Goal: Book appointment/travel/reservation

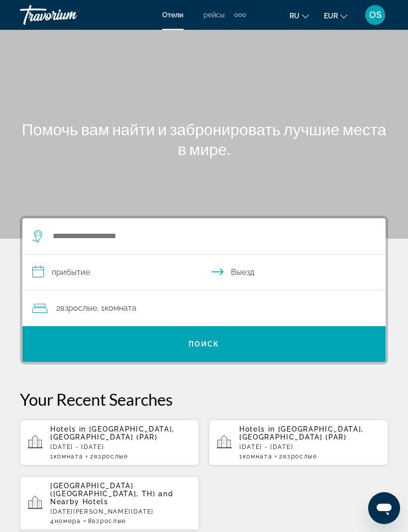
click at [241, 18] on div "Extra navigation items" at bounding box center [239, 14] width 11 height 15
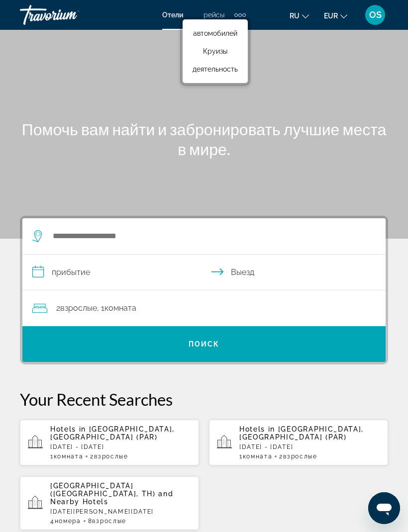
click at [230, 73] on span "деятельность" at bounding box center [215, 69] width 45 height 8
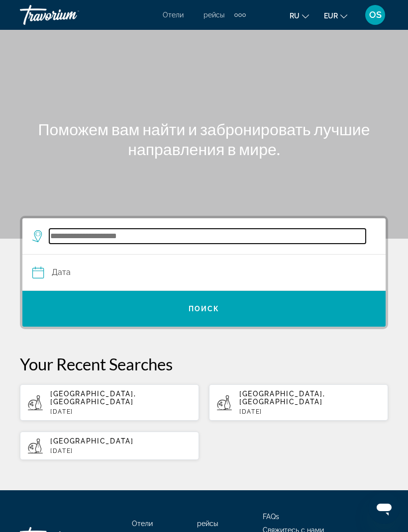
click at [143, 237] on input "Search widget" at bounding box center [207, 236] width 316 height 15
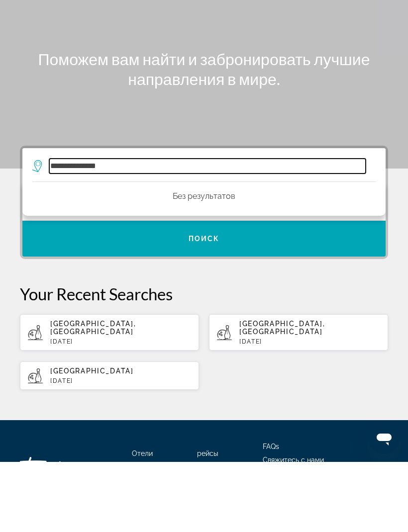
type input "**********"
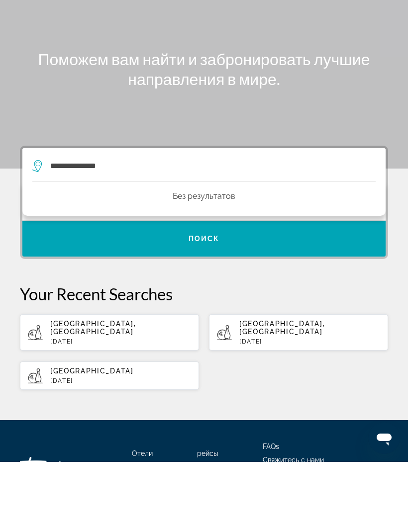
click at [214, 297] on span "Search widget" at bounding box center [203, 309] width 363 height 24
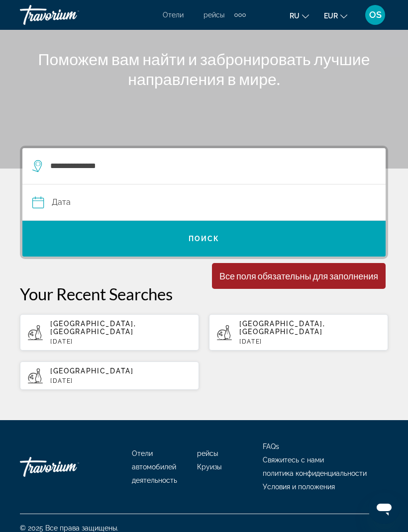
click at [94, 211] on input "Date" at bounding box center [118, 204] width 176 height 39
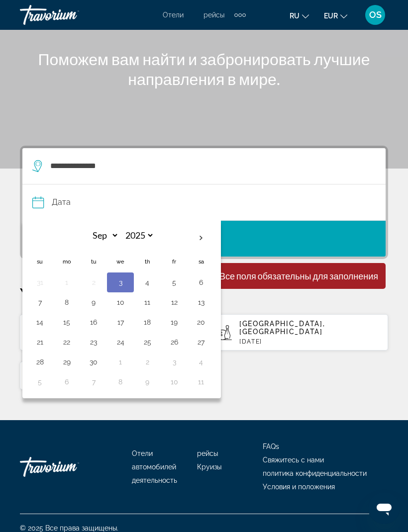
click at [176, 283] on button "5" at bounding box center [174, 283] width 16 height 14
type input "**********"
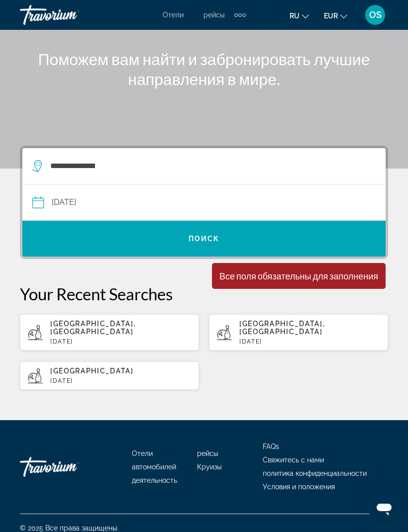
click at [201, 244] on span "Search widget" at bounding box center [203, 239] width 363 height 24
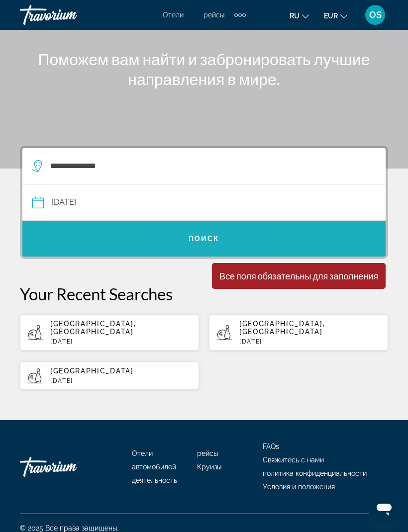
click at [208, 248] on span "Search widget" at bounding box center [203, 239] width 363 height 24
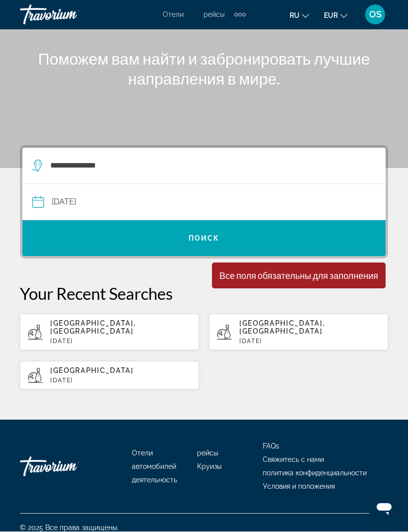
click at [202, 237] on span "Поиск" at bounding box center [204, 239] width 31 height 8
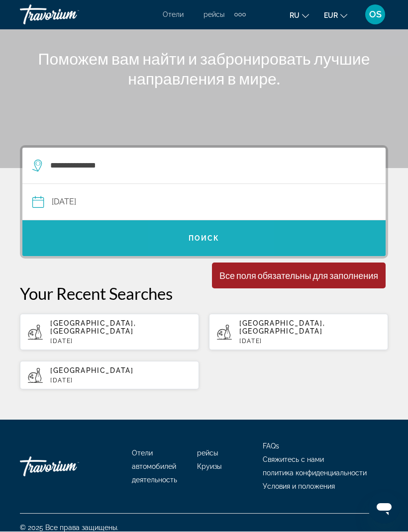
click at [208, 244] on span "Search widget" at bounding box center [203, 239] width 363 height 24
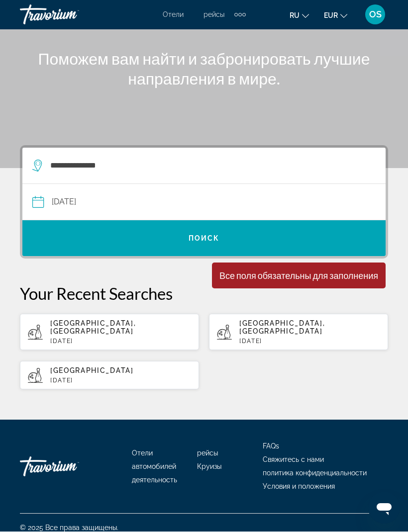
click at [239, 286] on div "Все поля обязательны для заполнения" at bounding box center [299, 276] width 174 height 26
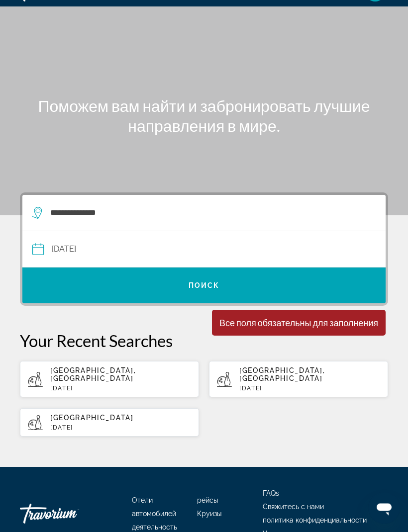
scroll to position [23, 0]
click at [202, 294] on span "Search widget" at bounding box center [203, 286] width 363 height 24
click at [206, 292] on span "Search widget" at bounding box center [203, 286] width 363 height 24
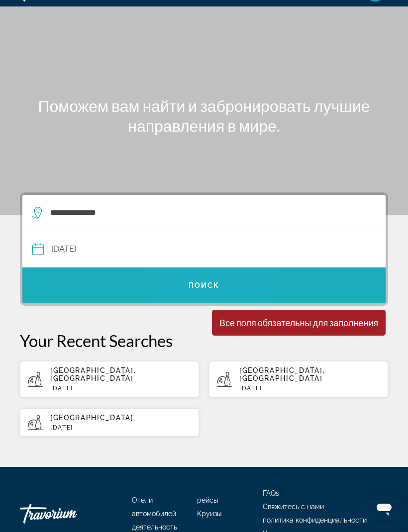
click at [206, 291] on span "Search widget" at bounding box center [203, 286] width 363 height 24
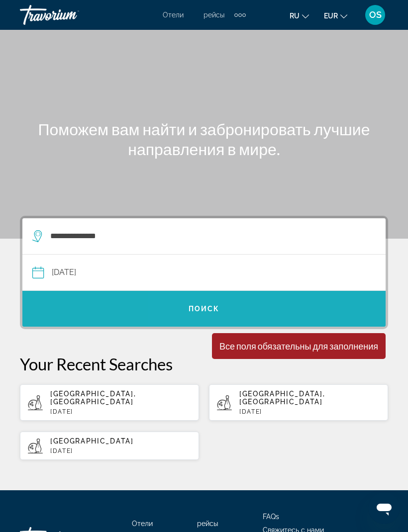
click at [299, 312] on span "Search widget" at bounding box center [203, 309] width 363 height 24
click at [300, 311] on span "Search widget" at bounding box center [203, 309] width 363 height 24
click at [208, 306] on span "Поиск" at bounding box center [204, 309] width 31 height 8
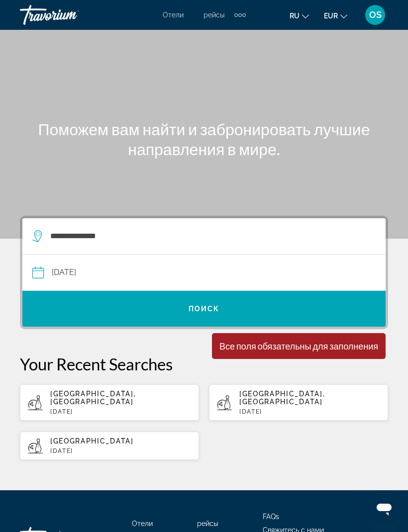
click at [203, 309] on span "Поиск" at bounding box center [204, 309] width 31 height 8
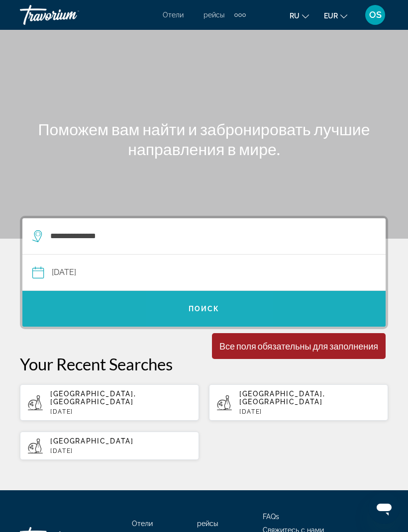
click at [205, 314] on span "Search widget" at bounding box center [203, 309] width 363 height 24
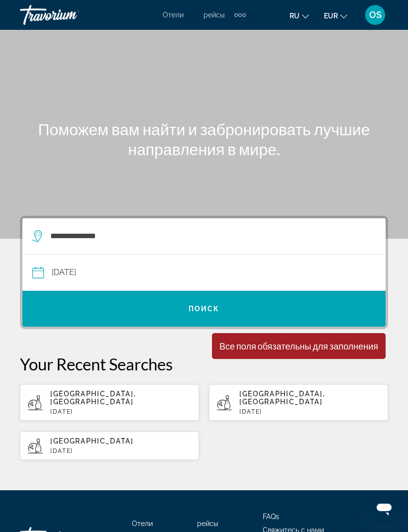
click at [206, 316] on span "Search widget" at bounding box center [203, 309] width 363 height 24
click at [206, 321] on span "Search widget" at bounding box center [203, 309] width 363 height 36
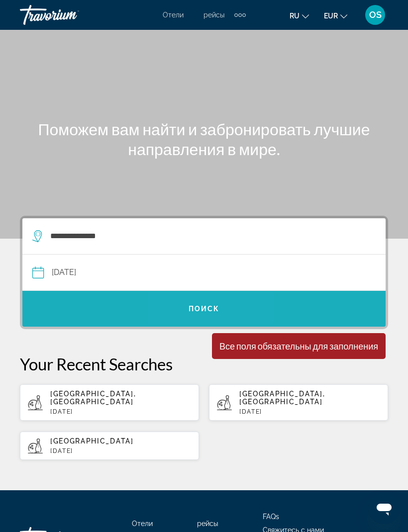
click at [205, 315] on span "Search widget" at bounding box center [203, 309] width 363 height 24
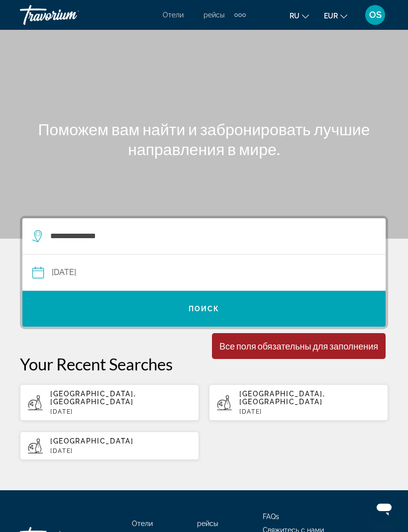
click at [242, 273] on button "**********" at bounding box center [203, 273] width 343 height 36
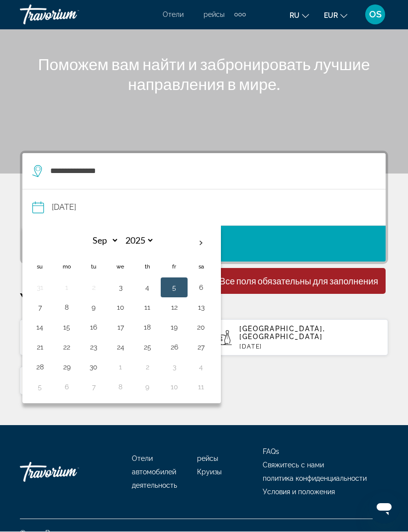
scroll to position [70, 0]
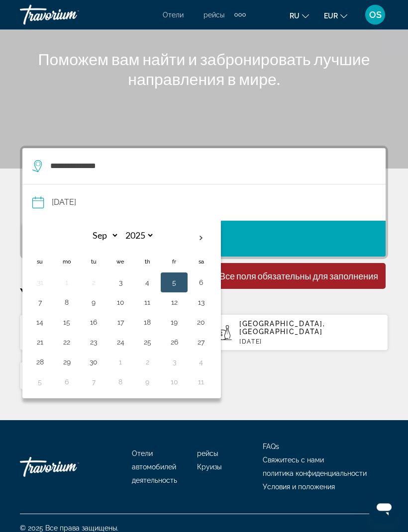
click at [293, 208] on button "**********" at bounding box center [203, 203] width 343 height 36
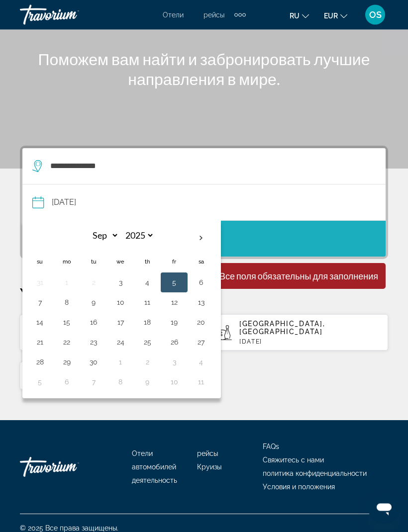
scroll to position [70, 0]
click at [290, 244] on span "Search widget" at bounding box center [203, 239] width 363 height 24
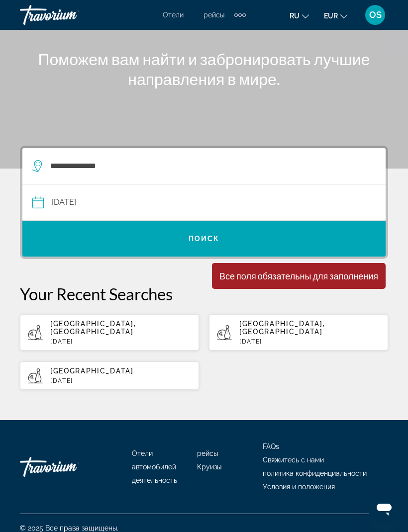
click at [210, 242] on span "Поиск" at bounding box center [204, 239] width 31 height 8
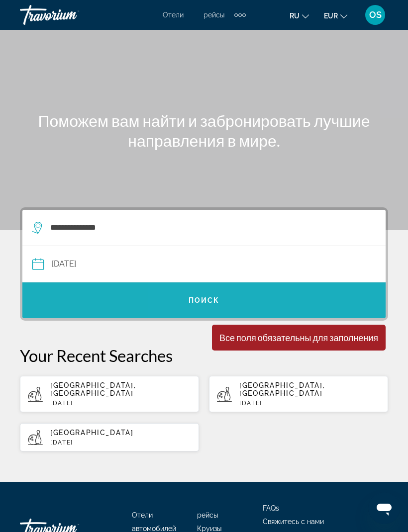
scroll to position [0, 0]
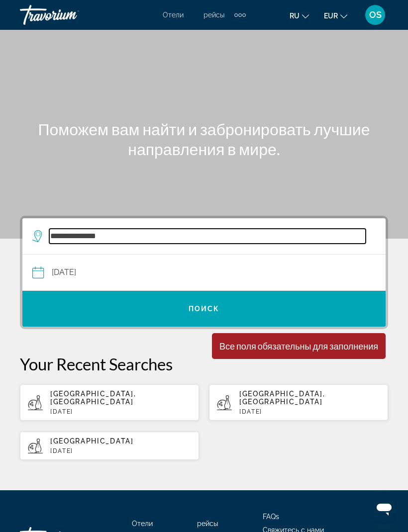
click at [218, 244] on input "**********" at bounding box center [207, 236] width 316 height 15
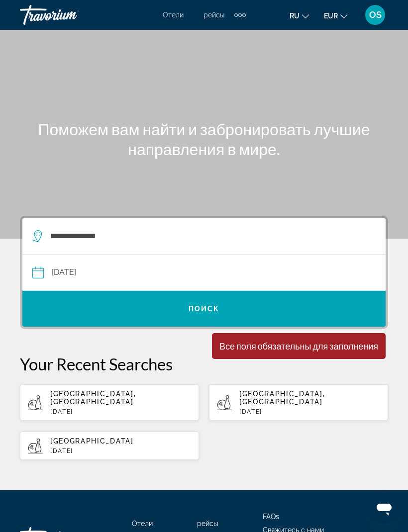
click at [206, 311] on span "Поиск" at bounding box center [204, 309] width 31 height 8
click at [202, 310] on span "Поиск" at bounding box center [204, 309] width 31 height 8
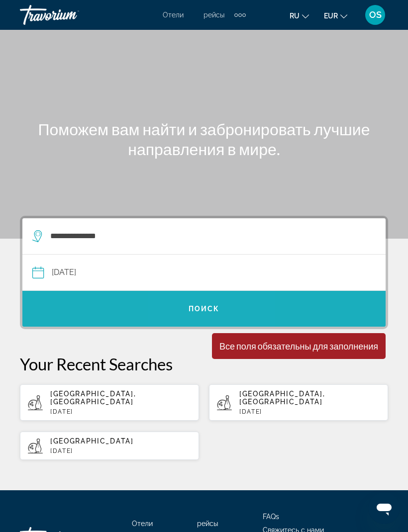
click at [207, 310] on span "Поиск" at bounding box center [204, 309] width 31 height 8
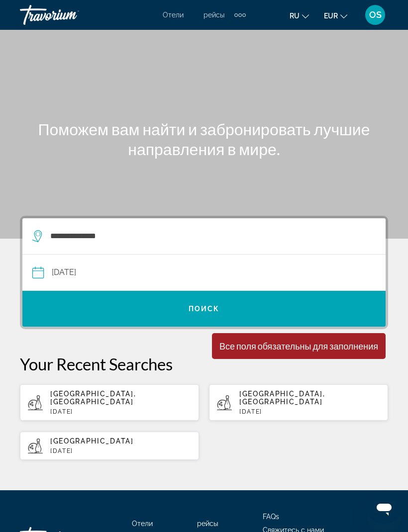
click at [213, 316] on span "Search widget" at bounding box center [203, 309] width 363 height 24
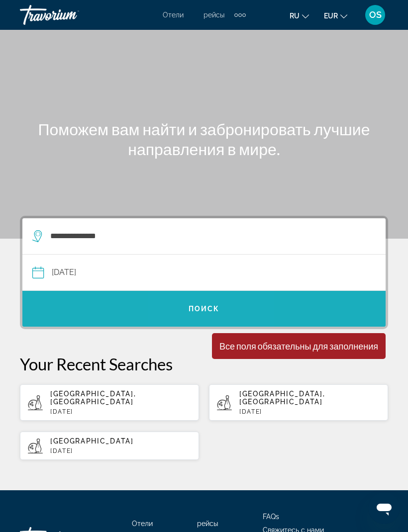
click at [211, 314] on span "Search widget" at bounding box center [203, 309] width 363 height 24
click at [211, 313] on span "Поиск" at bounding box center [204, 309] width 31 height 8
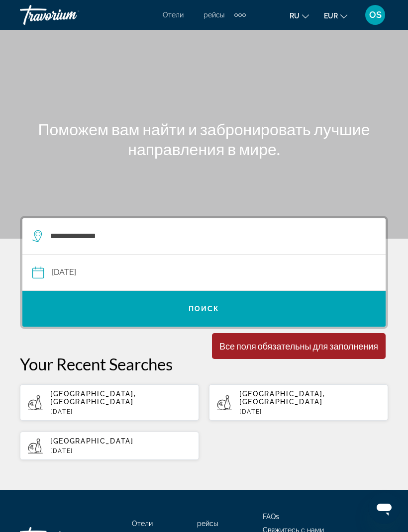
click at [207, 313] on span "Search widget" at bounding box center [203, 309] width 363 height 24
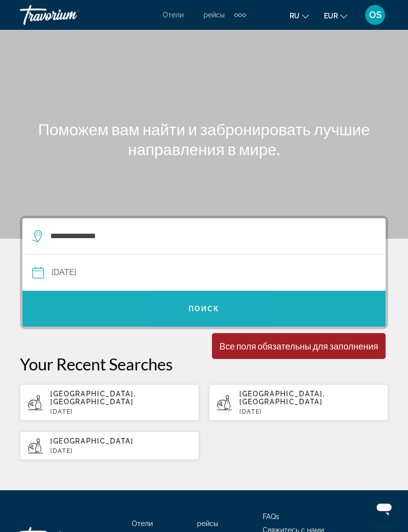
click at [209, 310] on span "Поиск" at bounding box center [204, 309] width 31 height 8
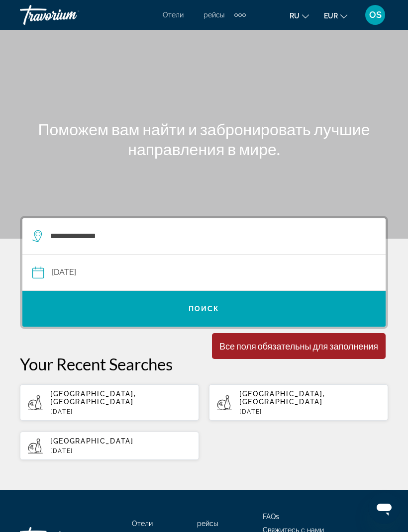
click at [289, 354] on div "Все поля обязательны для заполнения" at bounding box center [299, 346] width 174 height 26
click at [282, 347] on div "Все поля обязательны для заполнения" at bounding box center [298, 346] width 159 height 11
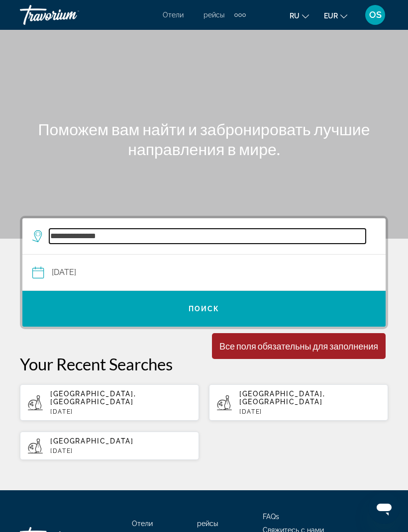
click at [119, 244] on input "**********" at bounding box center [207, 236] width 316 height 15
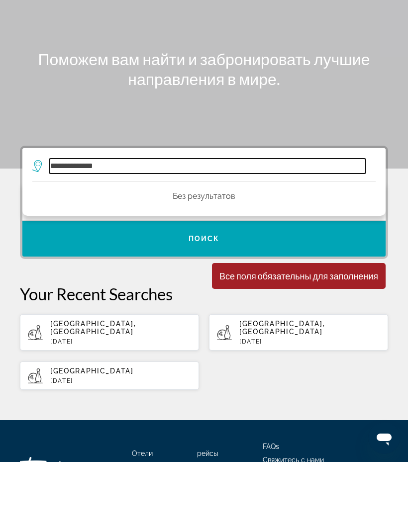
type input "**********"
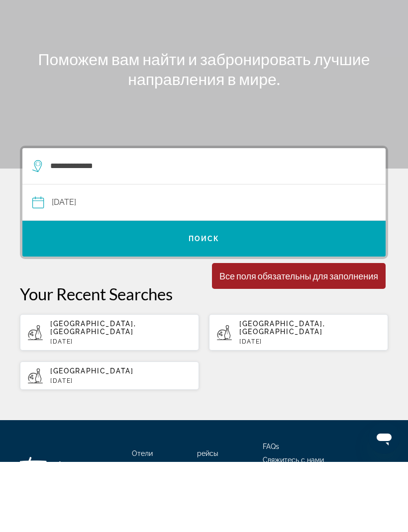
scroll to position [70, 0]
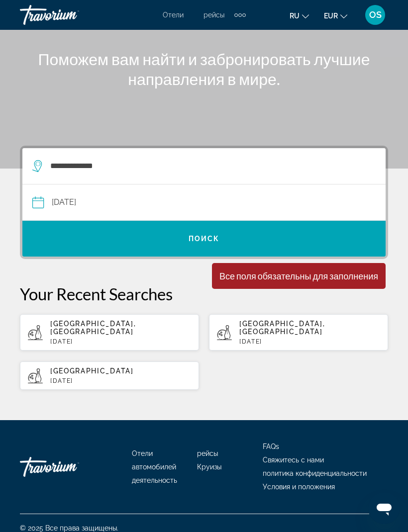
click at [212, 242] on span "Поиск" at bounding box center [204, 239] width 31 height 8
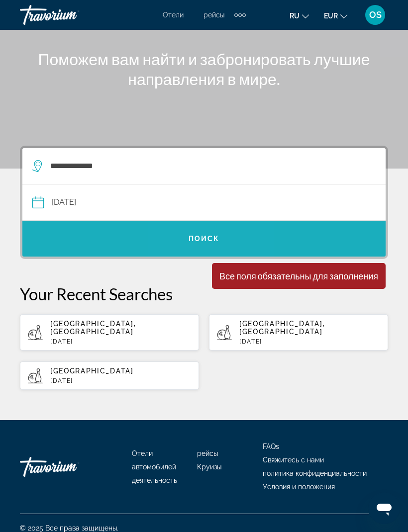
click at [216, 235] on span "Поиск" at bounding box center [204, 239] width 31 height 8
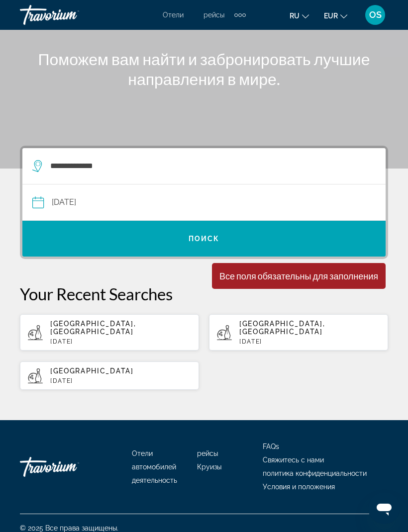
click at [209, 250] on span "Search widget" at bounding box center [203, 239] width 363 height 24
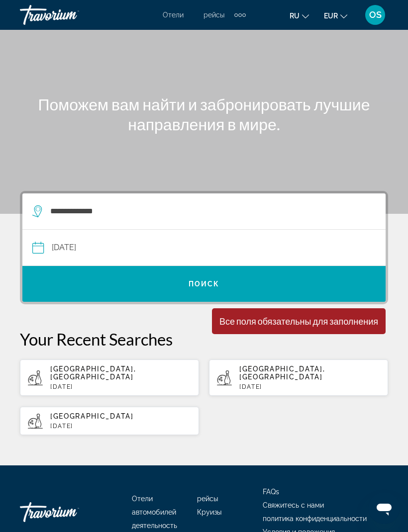
scroll to position [0, 0]
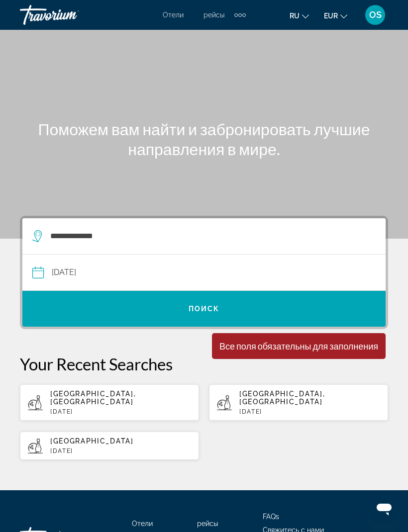
click at [307, 16] on icon "Change language" at bounding box center [305, 16] width 7 height 4
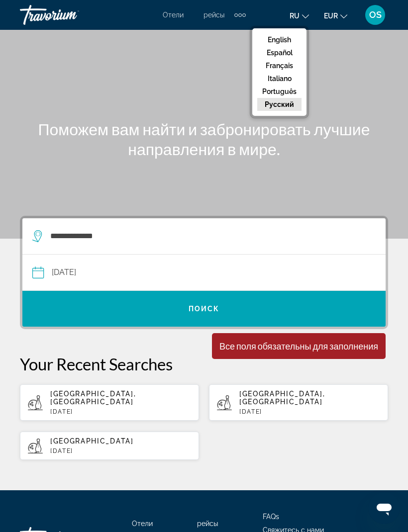
click at [292, 111] on button "русский" at bounding box center [279, 104] width 44 height 13
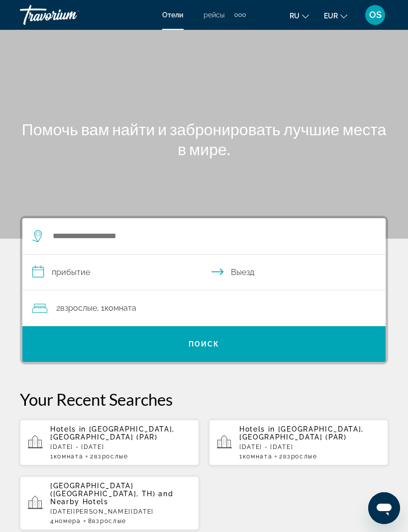
click at [241, 12] on div "Extra navigation items" at bounding box center [239, 14] width 11 height 15
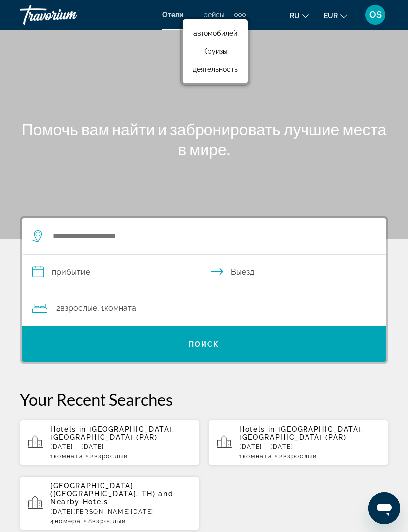
click at [225, 70] on span "деятельность" at bounding box center [215, 69] width 45 height 8
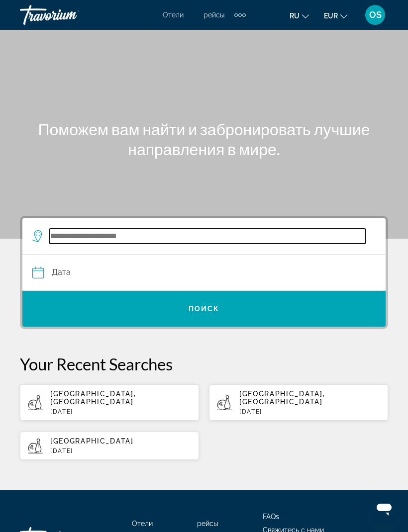
click at [180, 239] on input "Search widget" at bounding box center [207, 236] width 316 height 15
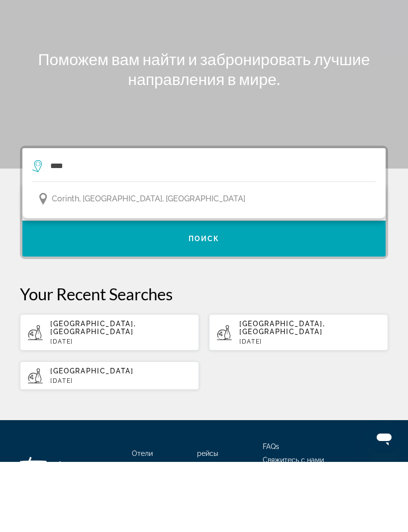
click at [132, 262] on span "Corinth, [GEOGRAPHIC_DATA], [GEOGRAPHIC_DATA]" at bounding box center [149, 269] width 194 height 14
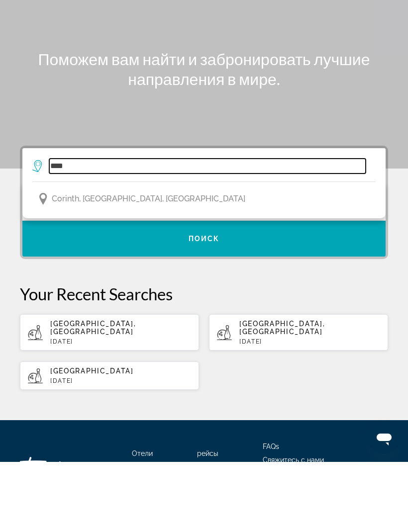
type input "**********"
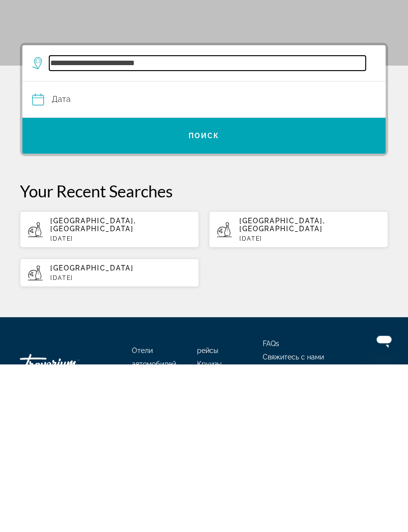
scroll to position [15, 0]
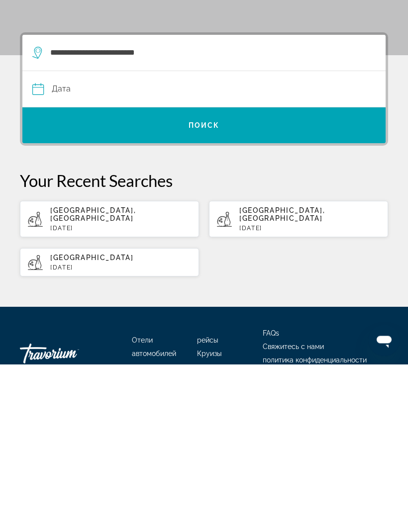
click at [89, 239] on input "Date" at bounding box center [118, 258] width 176 height 39
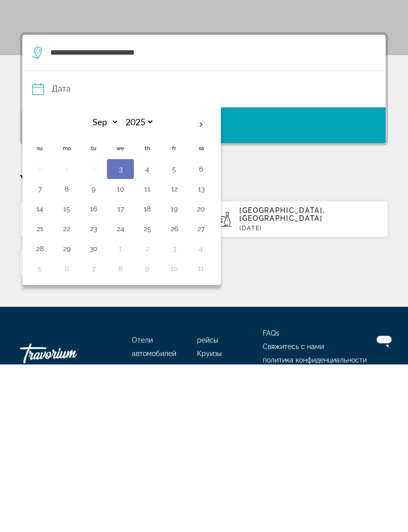
scroll to position [70, 0]
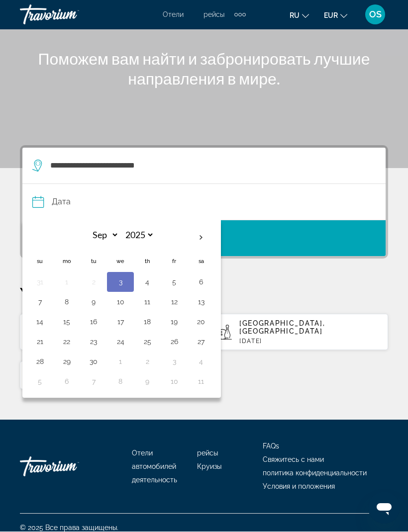
click at [176, 284] on button "5" at bounding box center [174, 283] width 16 height 14
type input "**********"
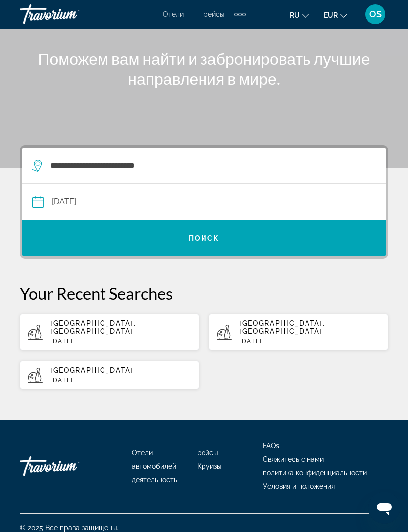
click at [206, 242] on span "Поиск" at bounding box center [204, 239] width 31 height 8
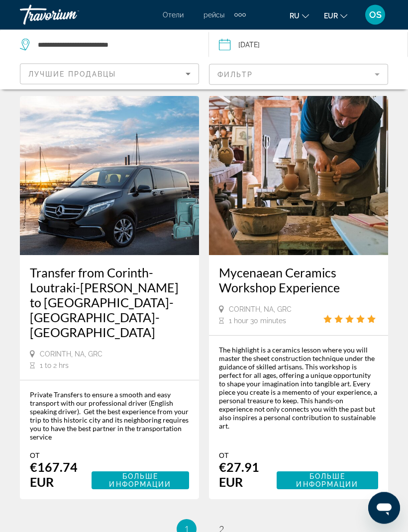
scroll to position [2539, 0]
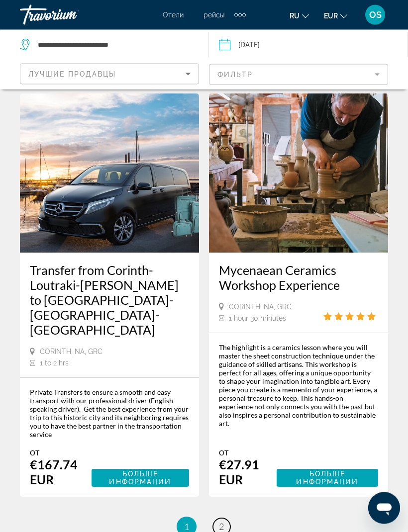
click at [222, 522] on span "2" at bounding box center [221, 527] width 5 height 11
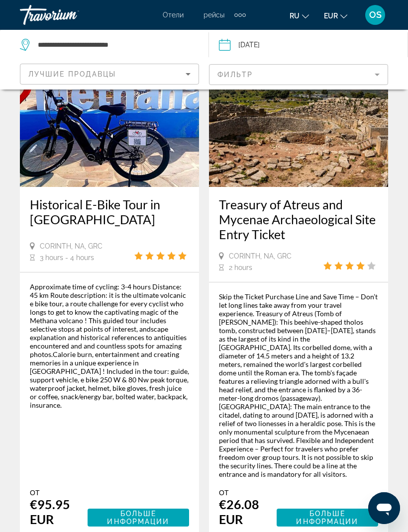
scroll to position [2045, 0]
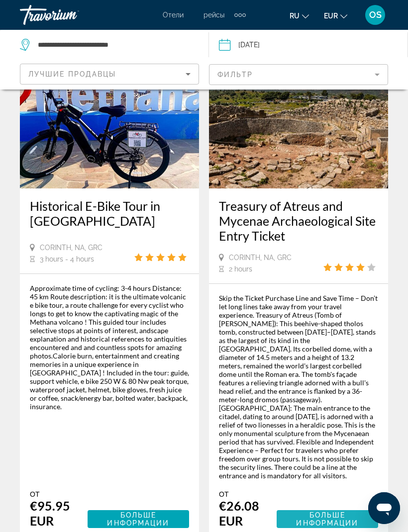
click at [340, 511] on span "Больше информации" at bounding box center [327, 519] width 62 height 16
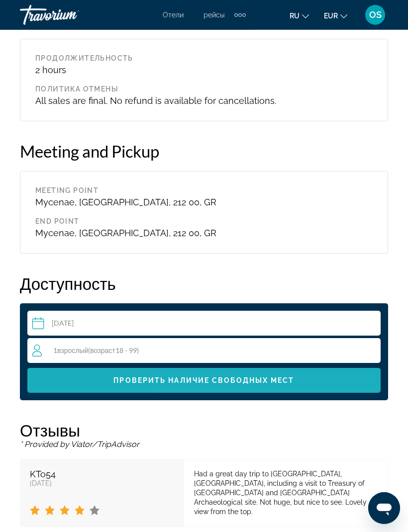
click at [318, 376] on span "Main content" at bounding box center [203, 381] width 353 height 24
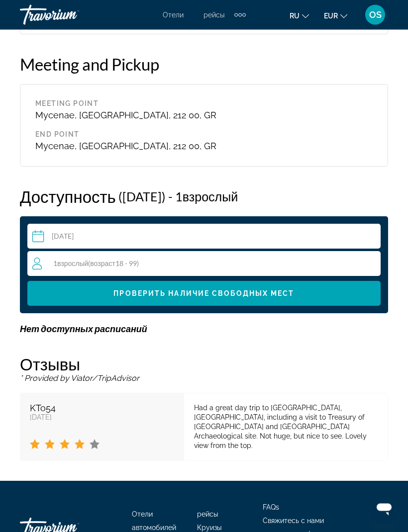
scroll to position [1483, 0]
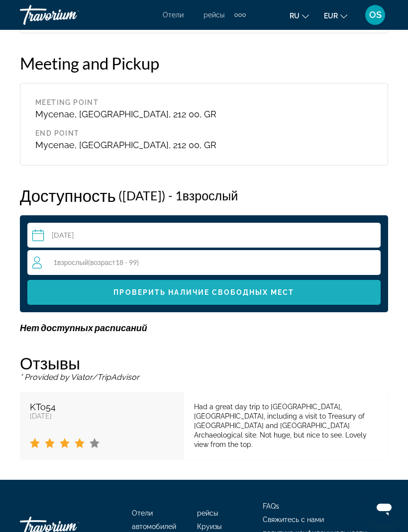
click at [304, 288] on span "Main content" at bounding box center [203, 293] width 353 height 24
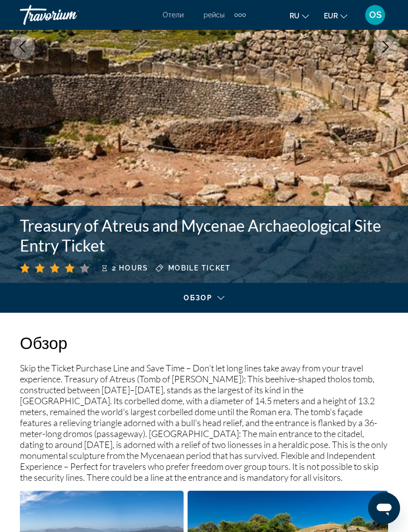
scroll to position [219, 0]
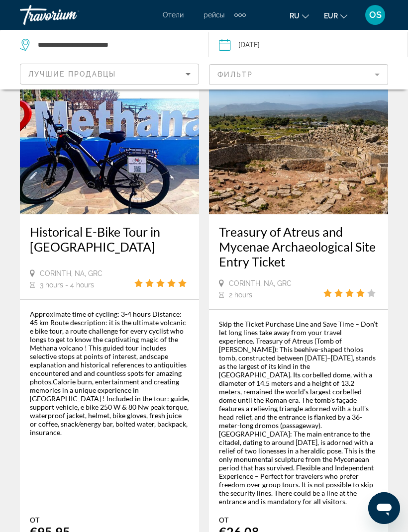
scroll to position [2018, 0]
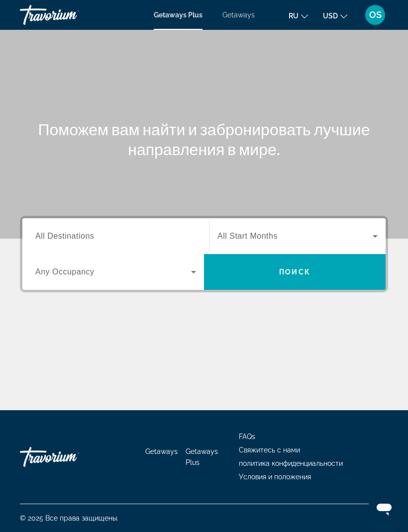
click at [90, 240] on span "All Destinations" at bounding box center [64, 236] width 59 height 8
click at [90, 240] on input "Destination All Destinations" at bounding box center [115, 237] width 161 height 12
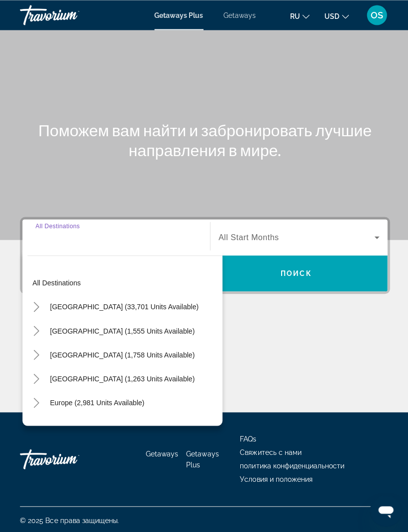
scroll to position [15, 0]
click at [144, 373] on span "Caribbean & Atlantic Islands (1,263 units available)" at bounding box center [122, 377] width 144 height 8
type input "**********"
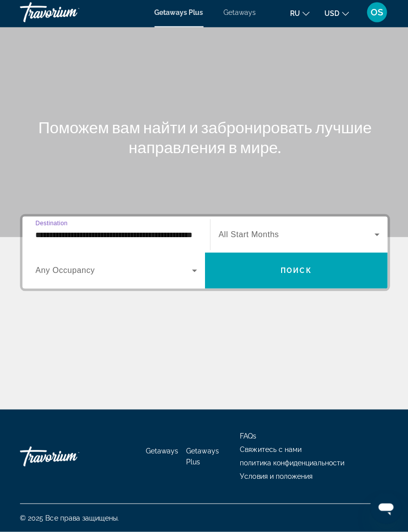
scroll to position [32, 0]
click at [194, 271] on icon "Search widget" at bounding box center [193, 272] width 5 height 2
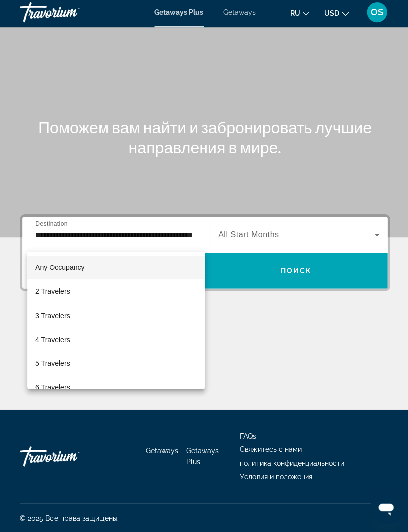
scroll to position [33, 0]
click at [117, 154] on div at bounding box center [204, 266] width 408 height 532
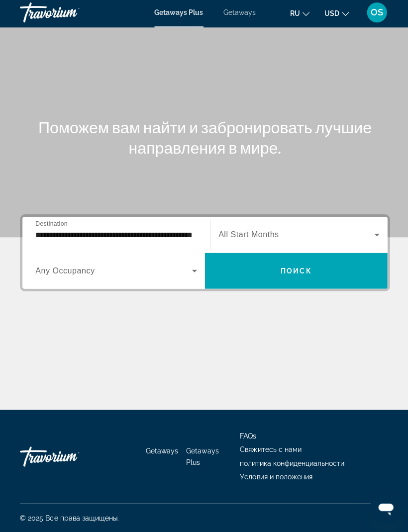
click at [60, 231] on input "**********" at bounding box center [115, 237] width 161 height 12
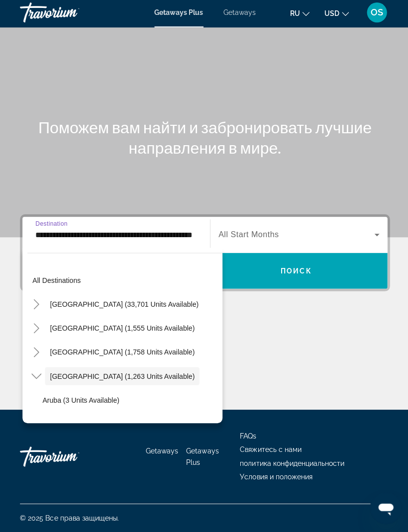
scroll to position [0, 0]
